Goal: Transaction & Acquisition: Purchase product/service

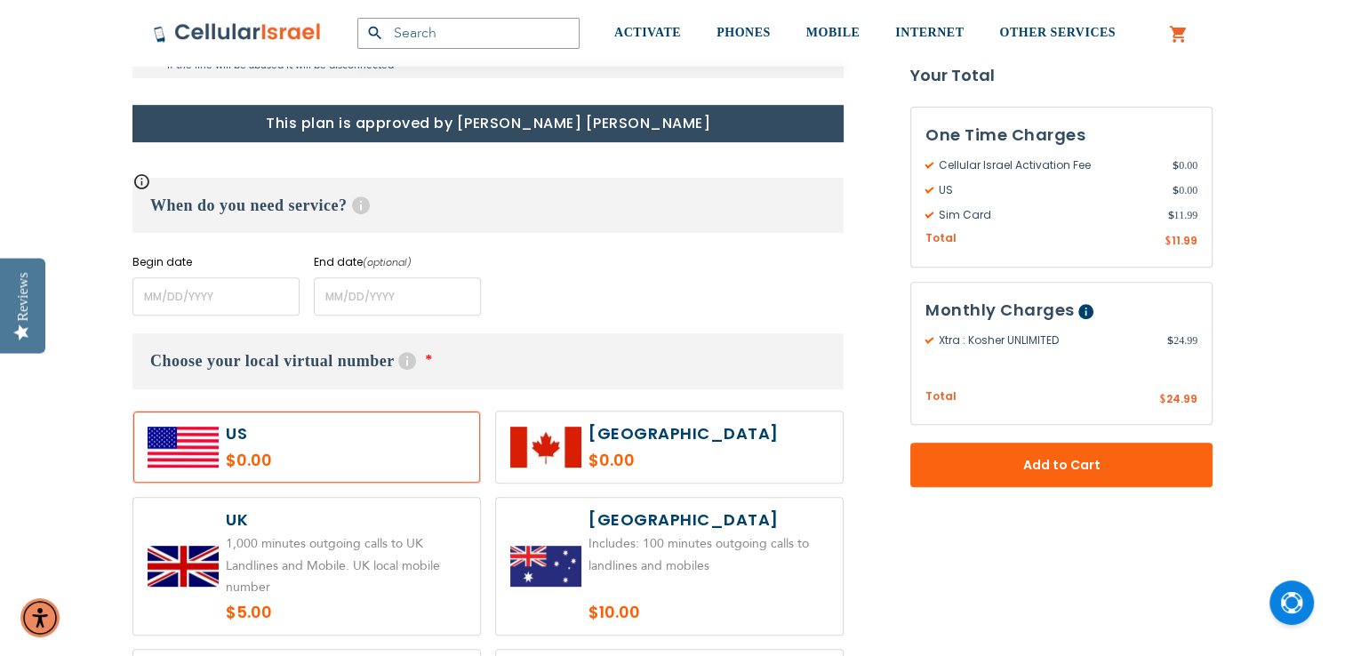
scroll to position [697, 0]
click at [217, 305] on input "name" at bounding box center [215, 296] width 167 height 38
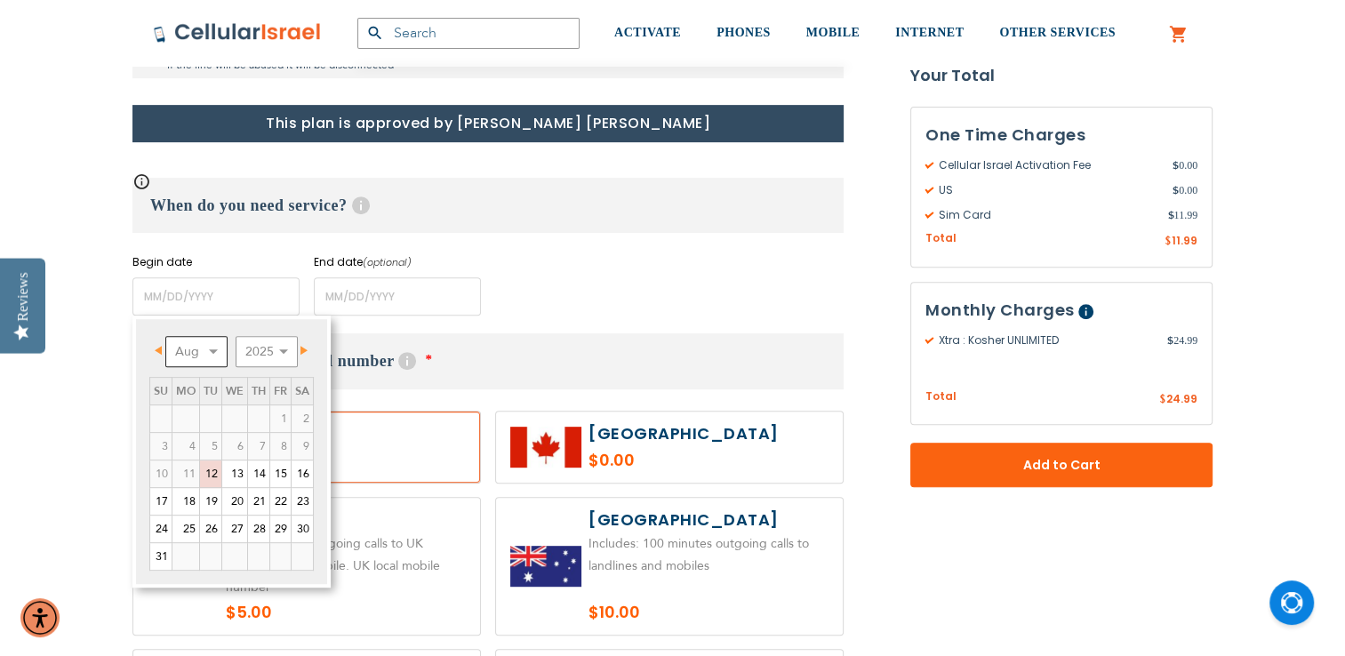
click at [214, 356] on select "Aug Sep Oct Nov Dec" at bounding box center [196, 351] width 62 height 31
click at [198, 420] on link "1" at bounding box center [185, 418] width 27 height 27
type input "[DATE]"
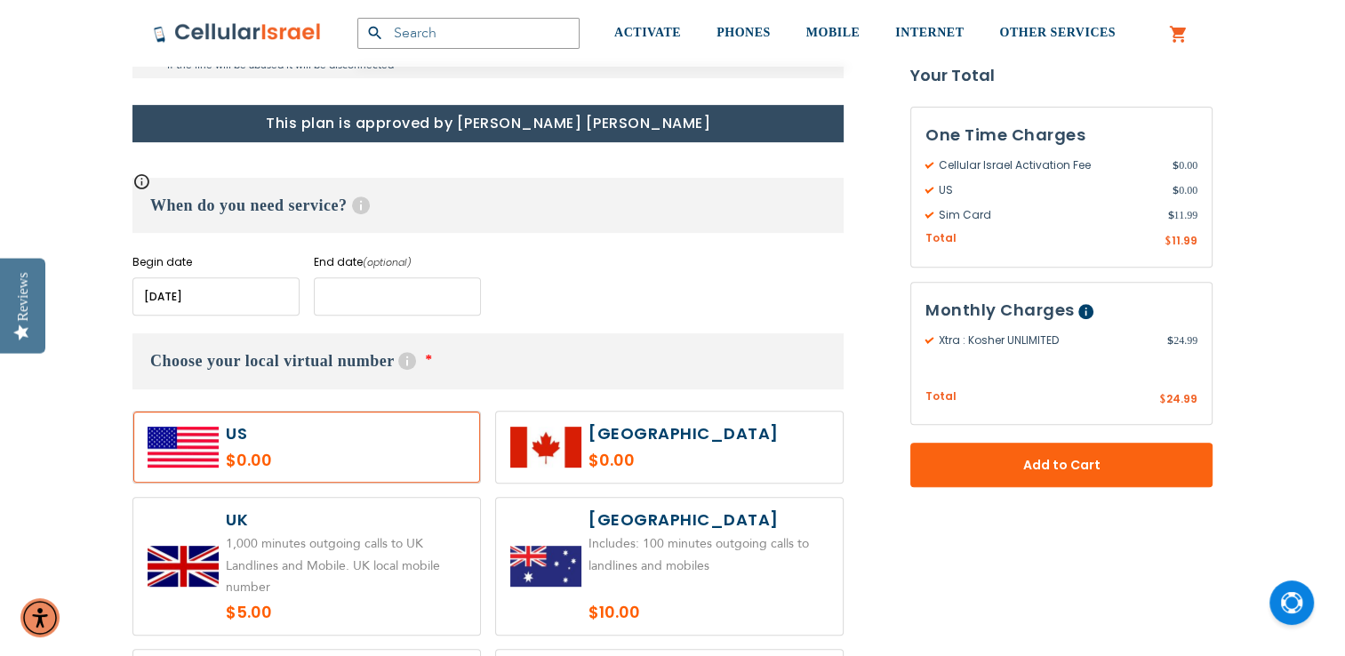
click at [409, 292] on input "name" at bounding box center [397, 296] width 167 height 38
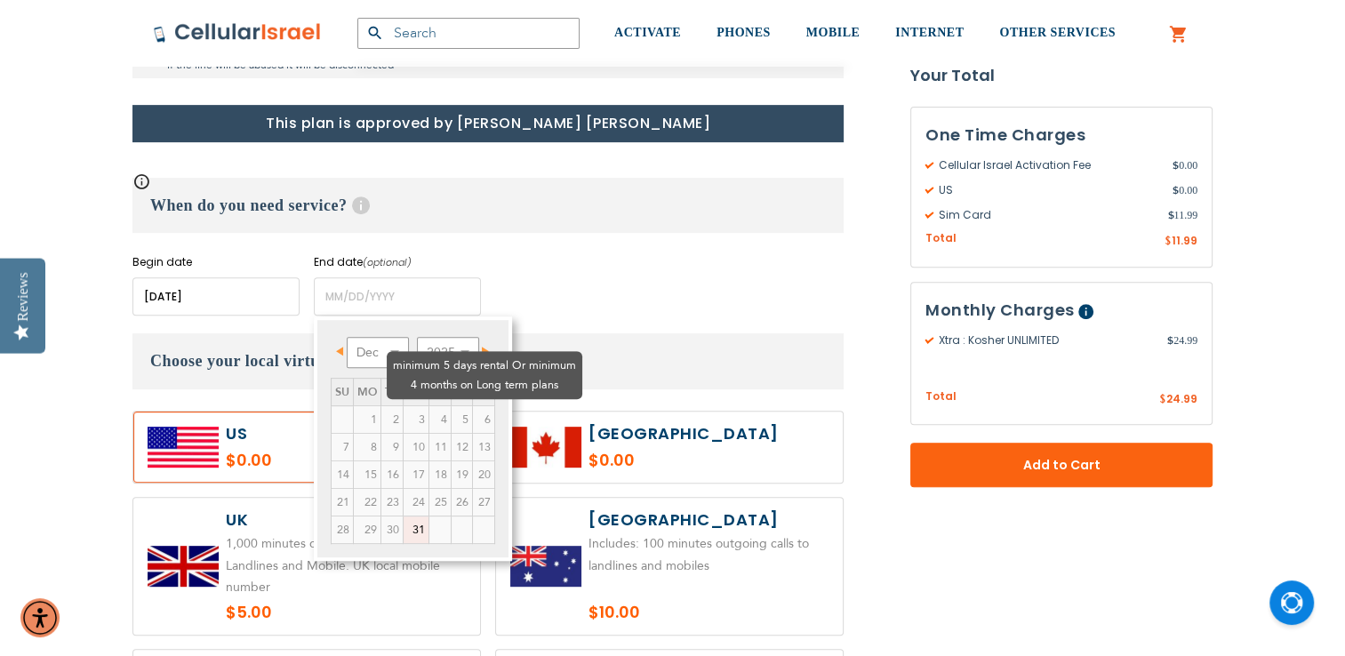
click at [428, 405] on td "4" at bounding box center [439, 419] width 22 height 28
click at [403, 405] on td "3" at bounding box center [416, 419] width 26 height 28
drag, startPoint x: 363, startPoint y: 344, endPoint x: 355, endPoint y: 355, distance: 13.3
click at [380, 405] on td "2" at bounding box center [391, 419] width 22 height 28
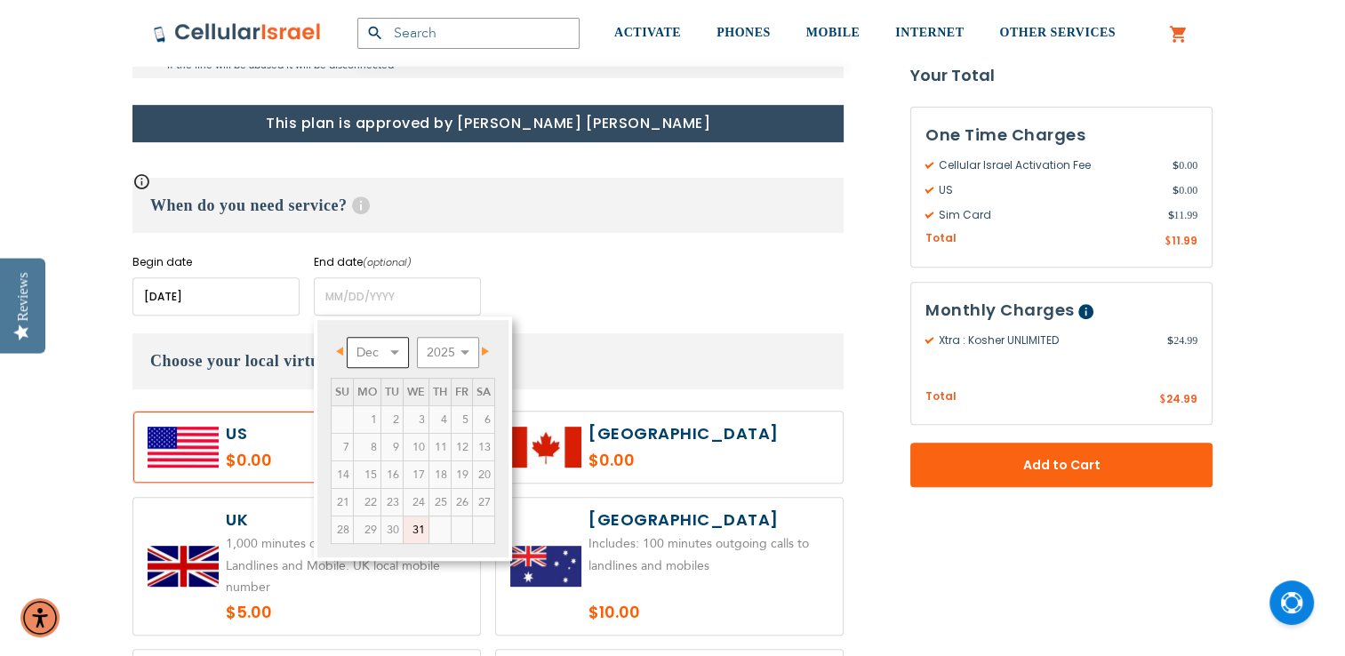
click at [396, 344] on select "Dec" at bounding box center [378, 352] width 62 height 31
click at [395, 349] on select "Dec" at bounding box center [378, 352] width 62 height 31
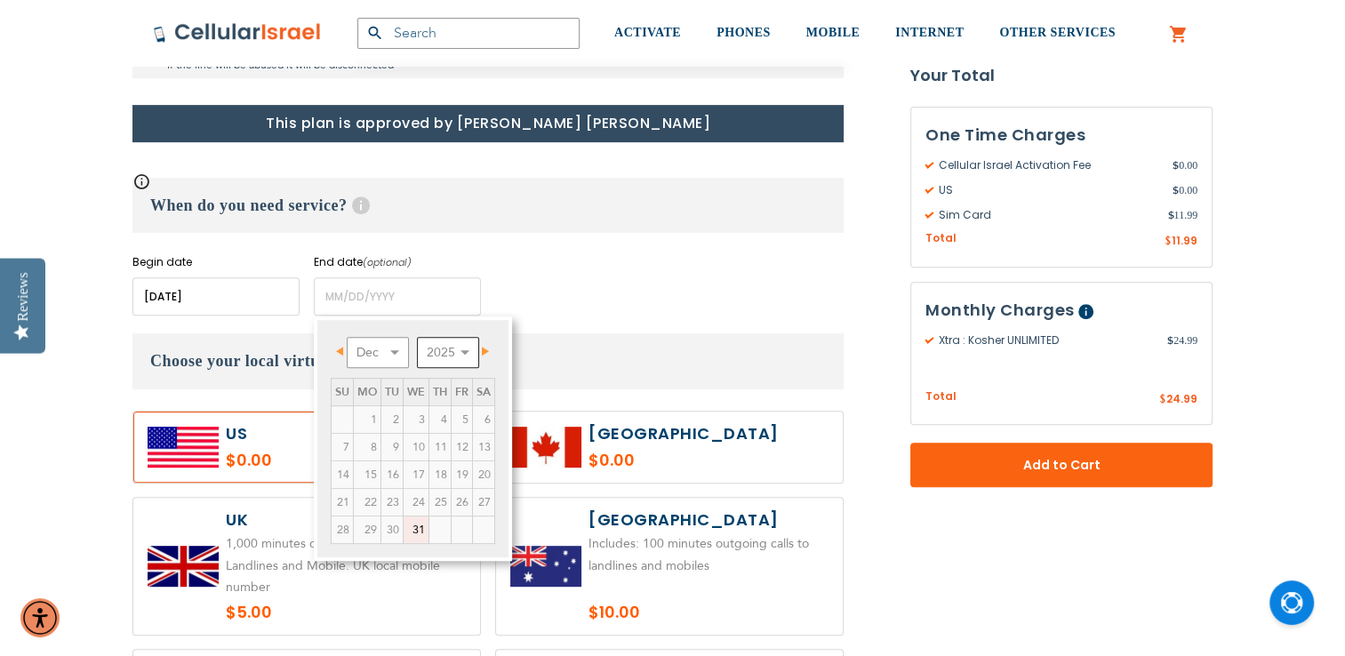
click at [469, 347] on select "2025 2026 2027 2028 2029 2030 2031 2032 2033 2034 2035" at bounding box center [448, 352] width 62 height 31
click at [394, 356] on select "Jan Feb Mar Apr May Jun [DATE] Aug Sep Oct Nov Dec" at bounding box center [378, 352] width 62 height 31
click at [373, 478] on link "15" at bounding box center [367, 474] width 27 height 27
type input "[DATE]"
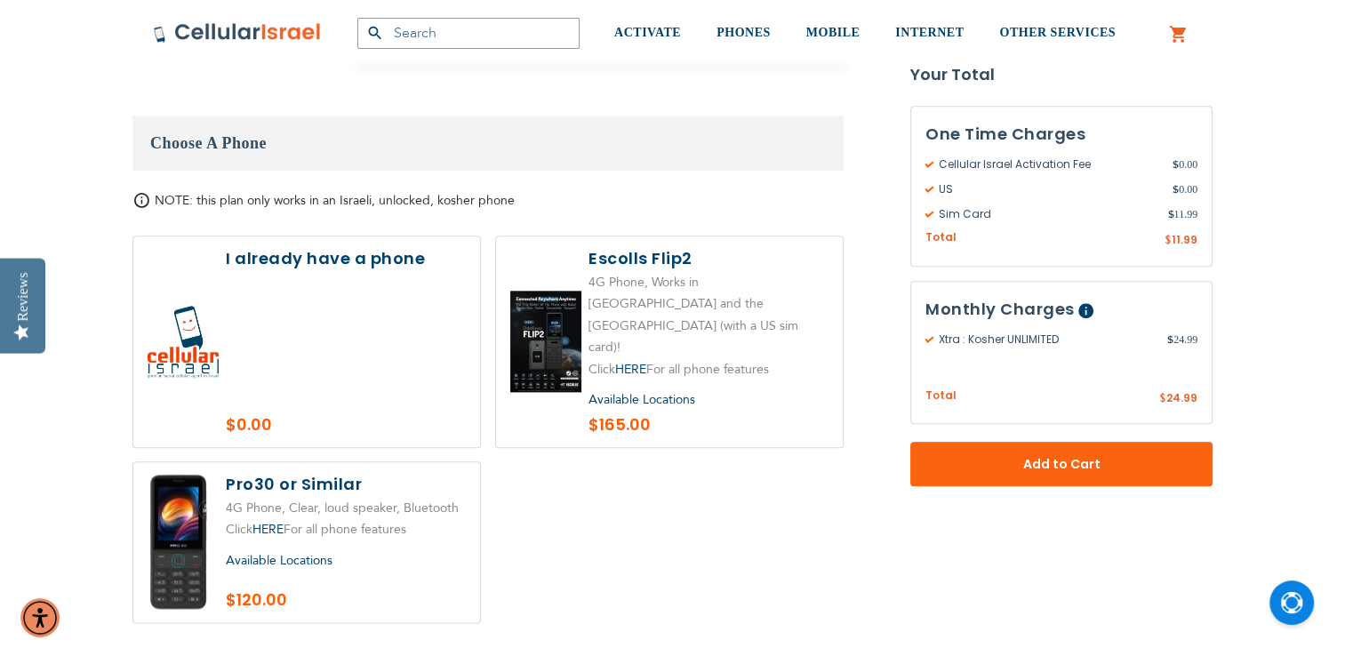
scroll to position [1994, 0]
click at [409, 332] on label at bounding box center [306, 343] width 347 height 211
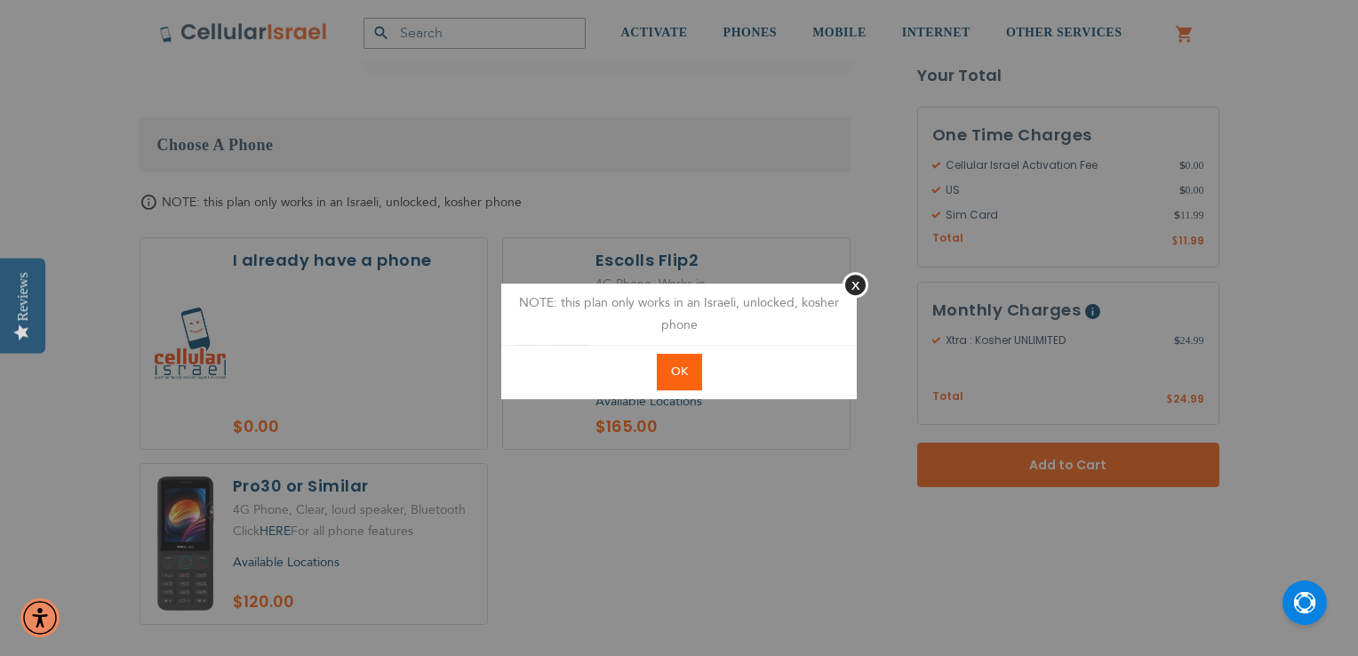
click at [668, 376] on button "OK" at bounding box center [679, 372] width 45 height 36
radio input "true"
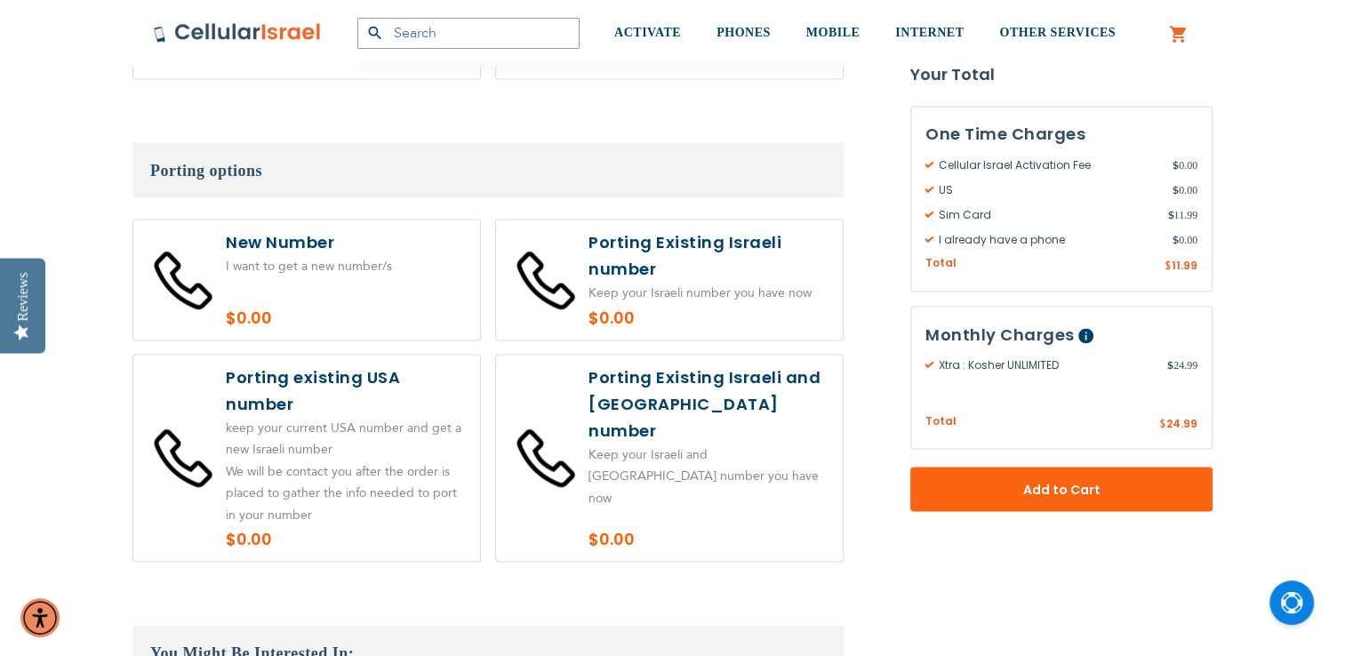
scroll to position [3207, 0]
click at [173, 355] on label at bounding box center [306, 458] width 347 height 207
radio input "true"
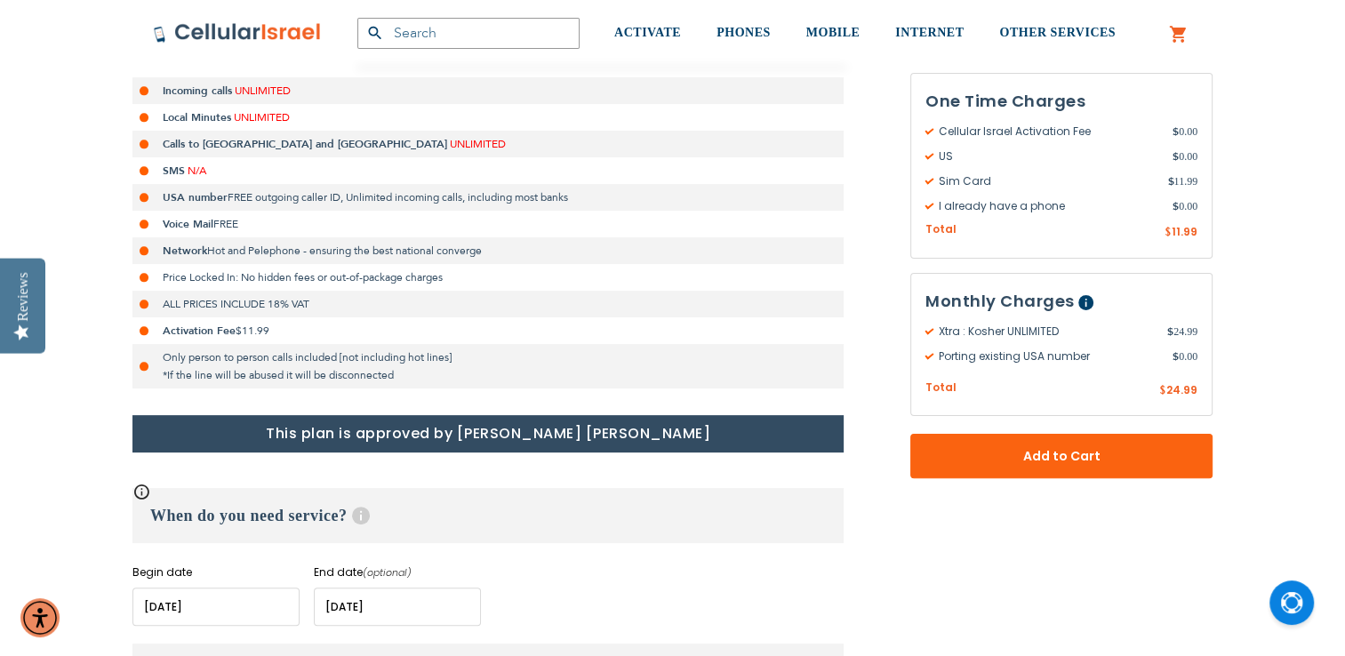
scroll to position [388, 0]
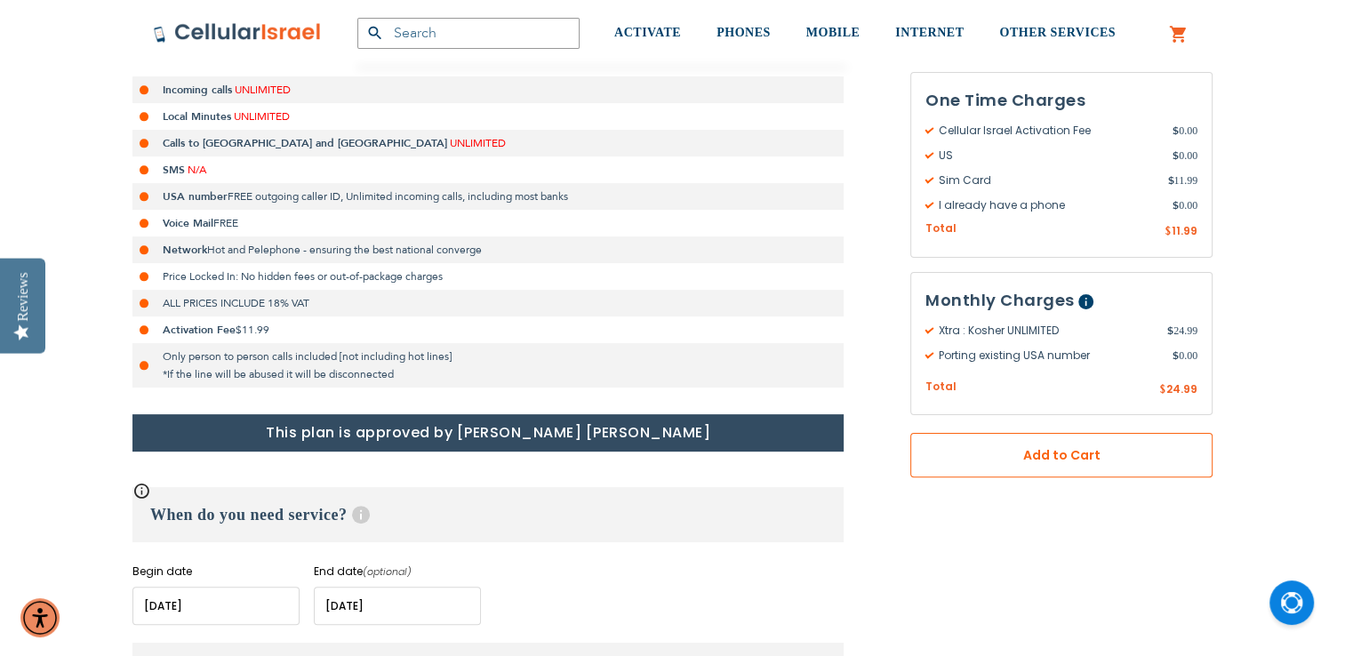
click at [1031, 449] on span "Add to Cart" at bounding box center [1061, 455] width 185 height 19
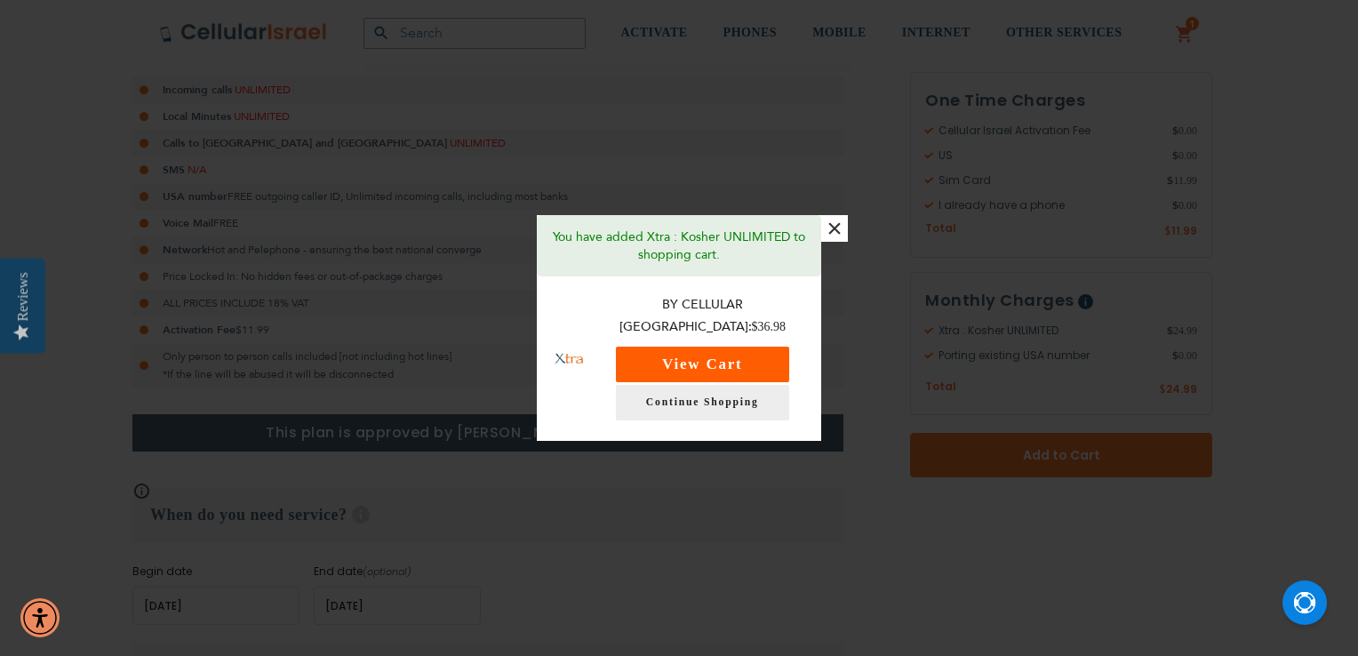
click at [734, 354] on button "View Cart" at bounding box center [702, 365] width 173 height 36
